Goal: Find specific page/section: Find specific page/section

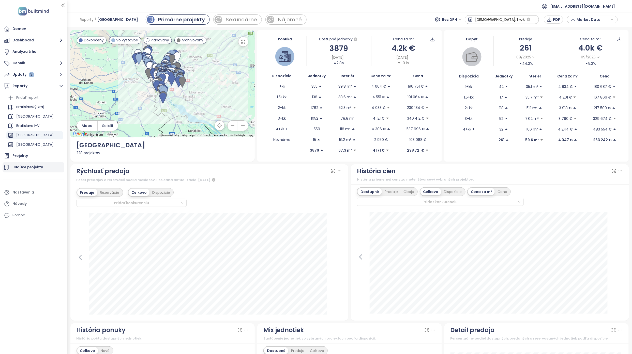
click at [32, 168] on div "Budúce projekty" at bounding box center [27, 167] width 31 height 6
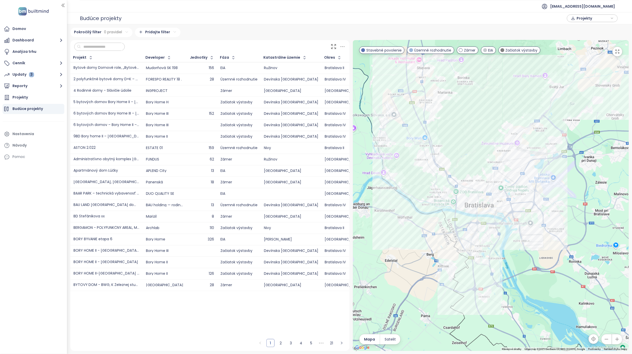
click at [167, 31] on html "Domov Dashboard Analýza trhu Cenník Updaty 3 Reporty Projekty Budúce projekty N…" at bounding box center [316, 177] width 632 height 354
click at [171, 78] on span "Odhad začiatku výstavby" at bounding box center [156, 78] width 53 height 7
click at [179, 43] on html "Domov Dashboard Analýza trhu Cenník Updaty 3 Reporty Projekty Budúce projekty N…" at bounding box center [316, 177] width 632 height 354
click at [183, 68] on span "je po" at bounding box center [177, 68] width 35 height 7
click at [148, 54] on span "vyberte dátum" at bounding box center [144, 54] width 24 height 5
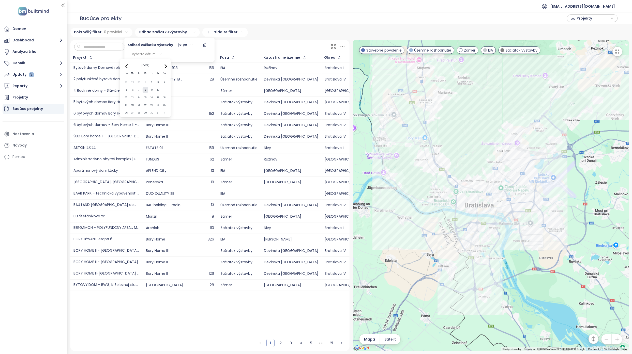
click at [146, 89] on button "8" at bounding box center [146, 90] width 6 height 6
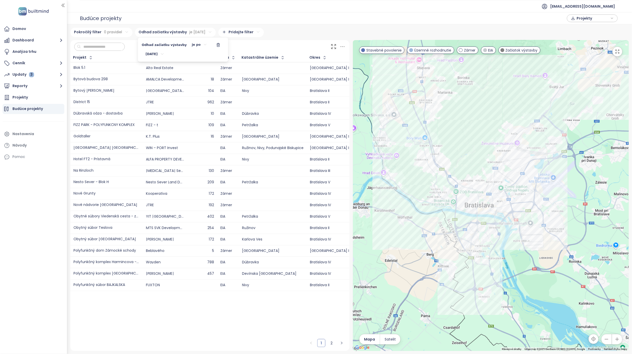
click at [247, 46] on html "Domov Dashboard Analýza trhu Cenník Updaty 3 Reporty Projekty Budúce projekty N…" at bounding box center [316, 177] width 632 height 354
click at [334, 47] on icon at bounding box center [334, 46] width 6 height 6
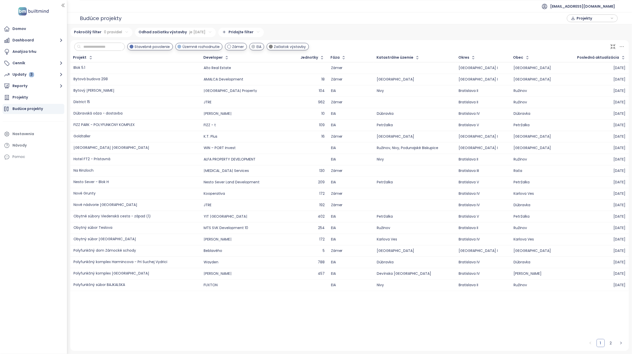
click at [612, 44] on icon at bounding box center [613, 46] width 6 height 6
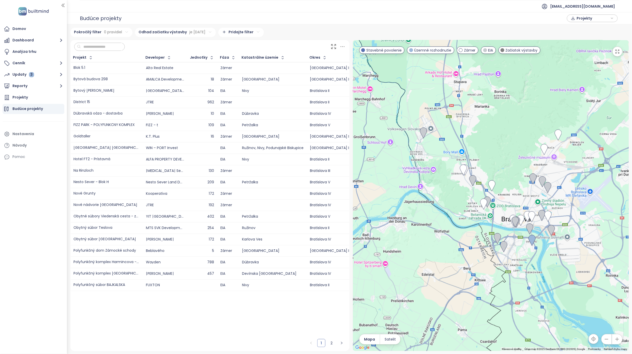
click at [345, 46] on icon at bounding box center [342, 46] width 6 height 6
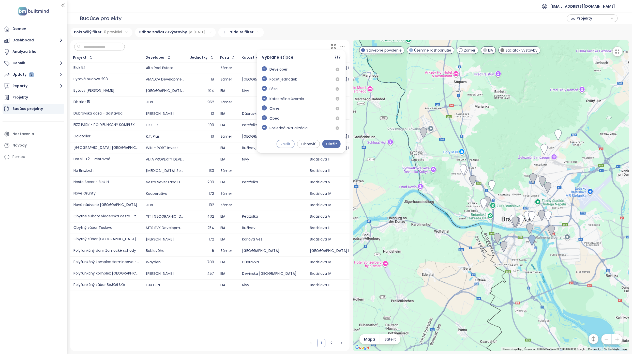
click at [286, 147] on span "Zrušiť" at bounding box center [286, 144] width 10 height 6
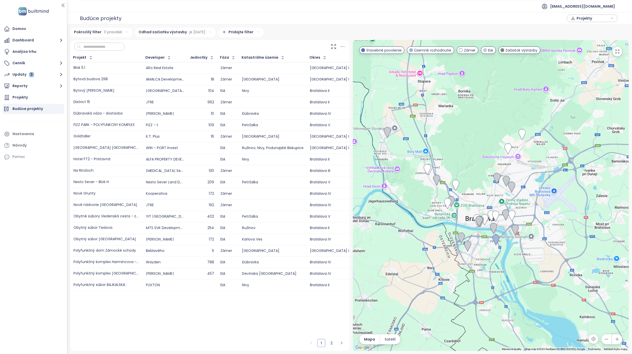
drag, startPoint x: 511, startPoint y: 269, endPoint x: 474, endPoint y: 268, distance: 36.6
click at [474, 268] on div at bounding box center [491, 195] width 276 height 311
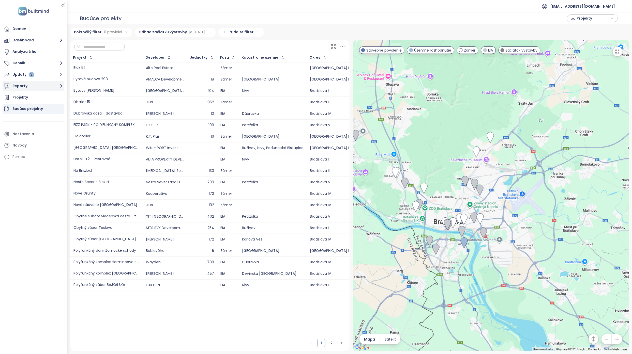
click at [37, 85] on button "Reporty" at bounding box center [34, 86] width 62 height 10
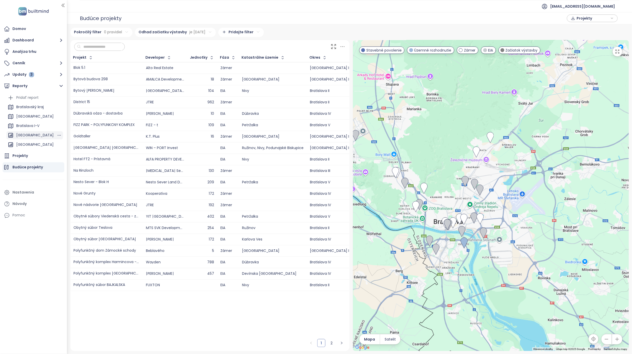
click at [38, 134] on div "[GEOGRAPHIC_DATA]" at bounding box center [34, 135] width 37 height 6
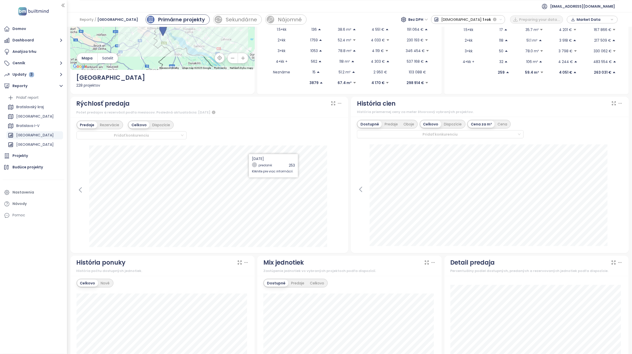
scroll to position [34, 0]
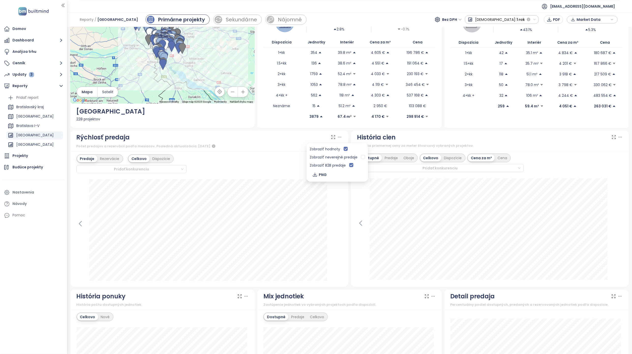
click at [339, 136] on icon at bounding box center [339, 137] width 5 height 5
click at [337, 137] on icon at bounding box center [339, 137] width 5 height 5
click at [315, 146] on div "Počet predajov a rezervácií podľa mesiacov. Posledná aktualizácia: [DATE]" at bounding box center [210, 146] width 266 height 6
click at [338, 152] on div "Predaje Rezervácie Celkovo Dispozície Pridať konkurenciu" at bounding box center [209, 220] width 278 height 136
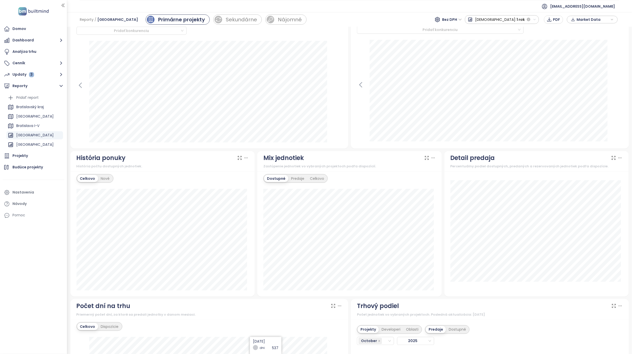
scroll to position [169, 0]
